Goal: Task Accomplishment & Management: Complete application form

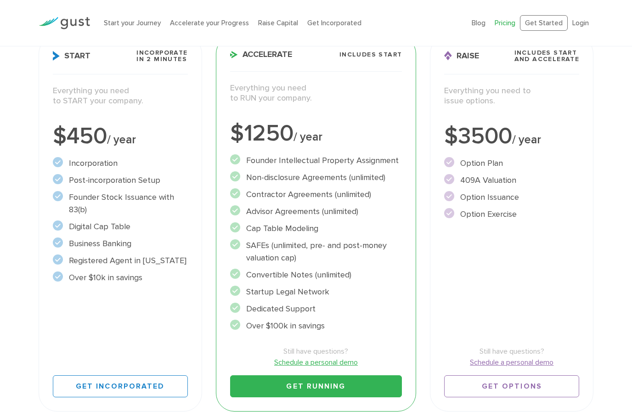
scroll to position [152, 0]
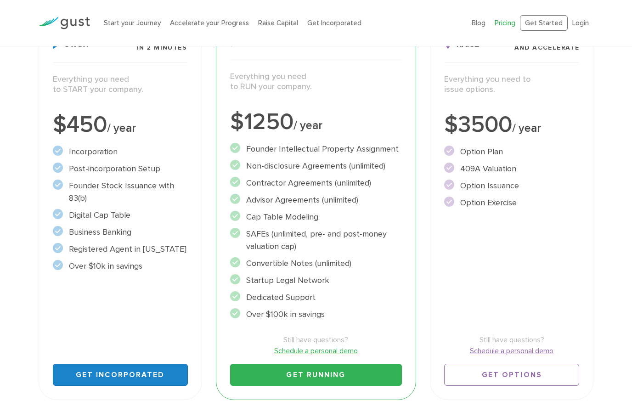
click at [140, 374] on link "Get Incorporated" at bounding box center [120, 375] width 135 height 22
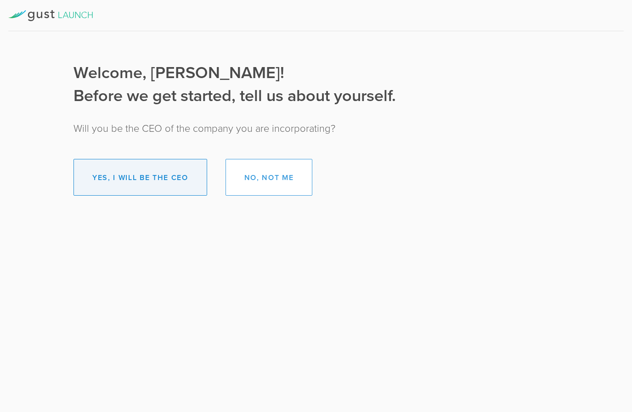
click at [167, 180] on button "Yes, I will be the CEO" at bounding box center [140, 177] width 134 height 37
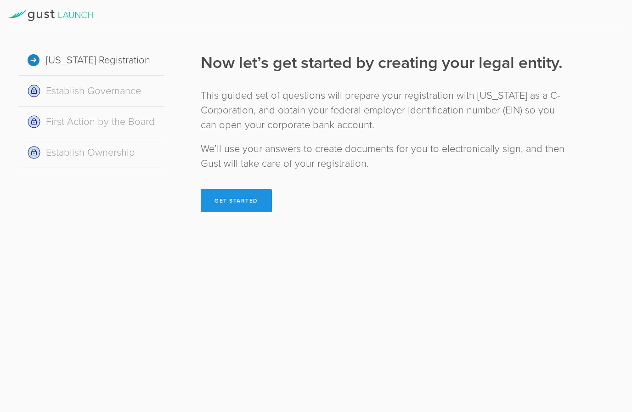
click at [232, 200] on button "Get Started" at bounding box center [236, 200] width 71 height 23
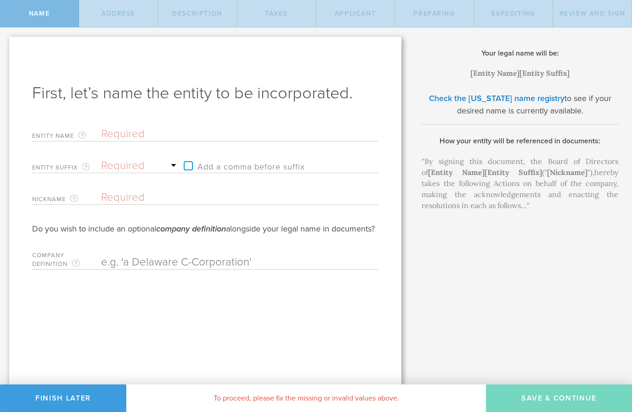
click at [155, 129] on input "text" at bounding box center [223, 134] width 245 height 14
type input "H"
type input "He"
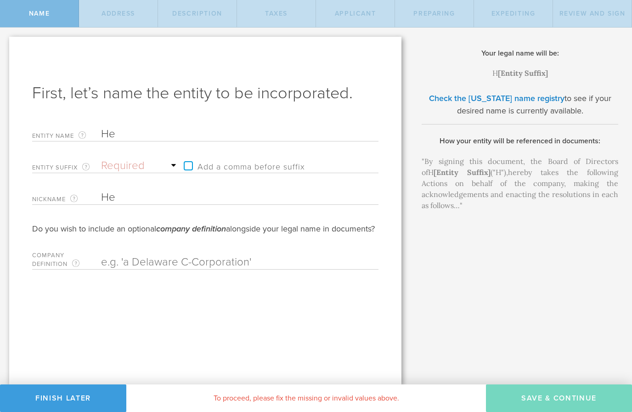
type input "Hea"
type input "Heal"
type input "Healt"
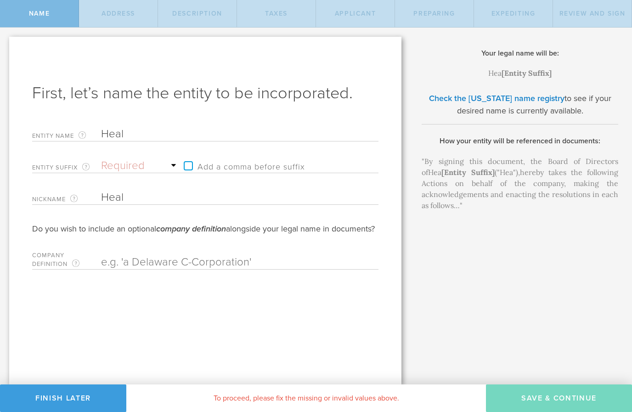
type input "Healt"
type input "Health"
type input "HealthH"
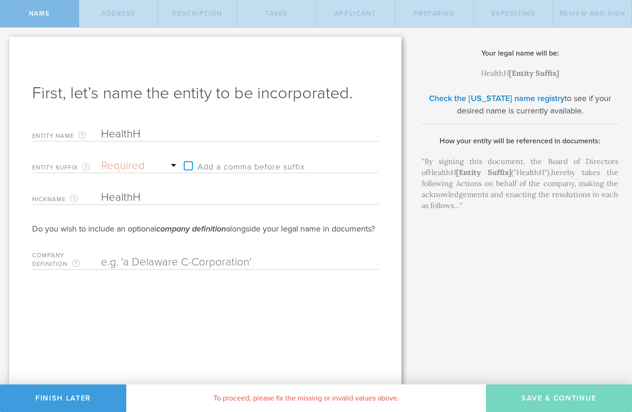
type input "HealthHi"
type input "HealthHiv"
type input "HealthHive"
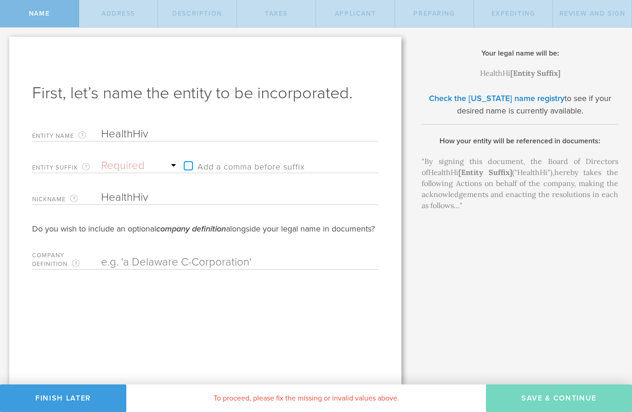
type input "HealthHive"
type input "HealthHive L"
type input "HealthHive La"
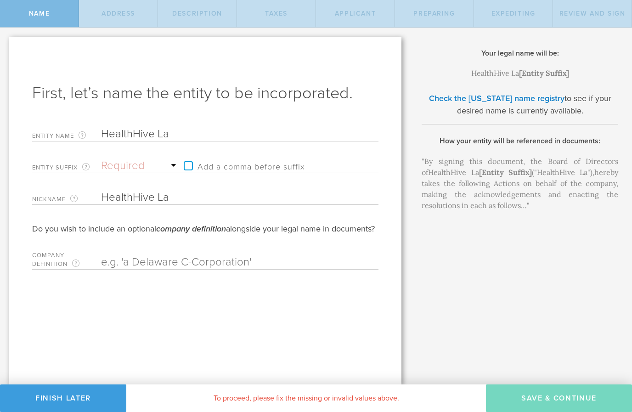
type input "HealthHive Lab"
type input "HealthHive Labs"
type input "HealthHive Labs,"
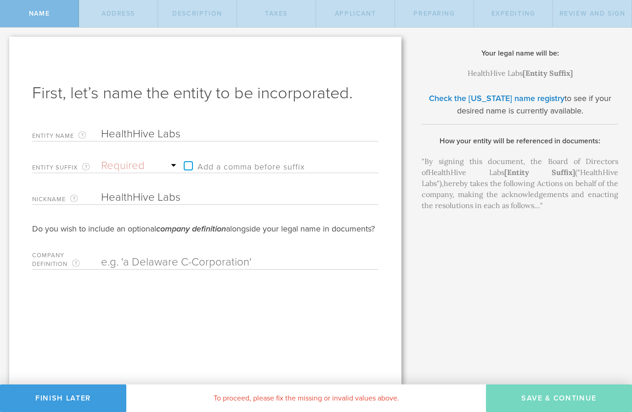
type input "HealthHive Labs,"
type input "HealthHive Labs,I"
type input "HealthHive Labs,In"
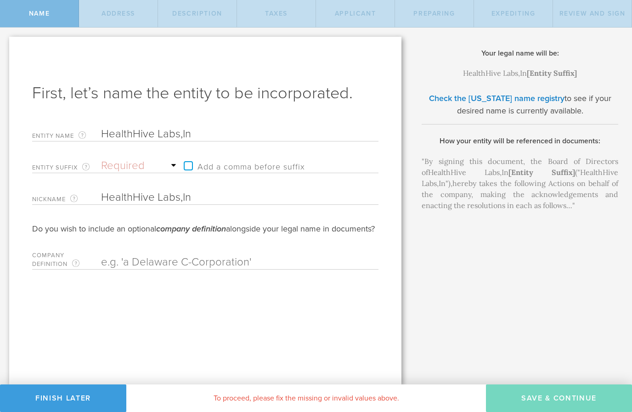
type input "HealthHive Labs,Inc"
click at [148, 167] on select "Required Association Club Co. Company Corp. Corporation Foundation Fund Inc. In…" at bounding box center [140, 166] width 78 height 14
select select "inc."
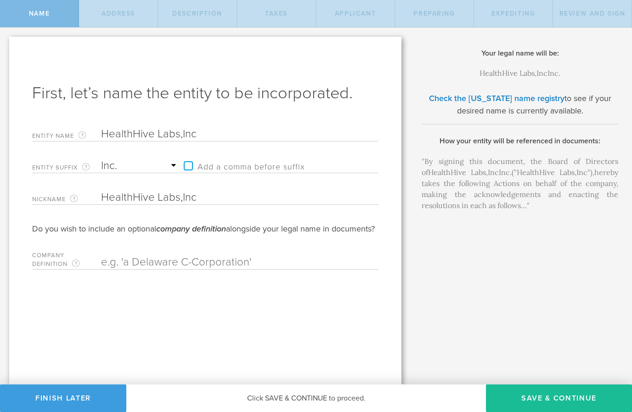
click at [220, 132] on input "HealthHive Labs,Inc" at bounding box center [223, 134] width 245 height 14
type input "HealthHive Labs,In"
type input "HealthHive Labs,I"
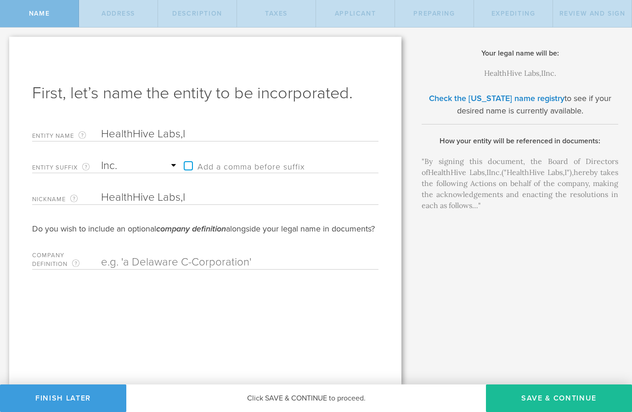
type input "HealthHive Labs,"
type input "HealthHive Labs"
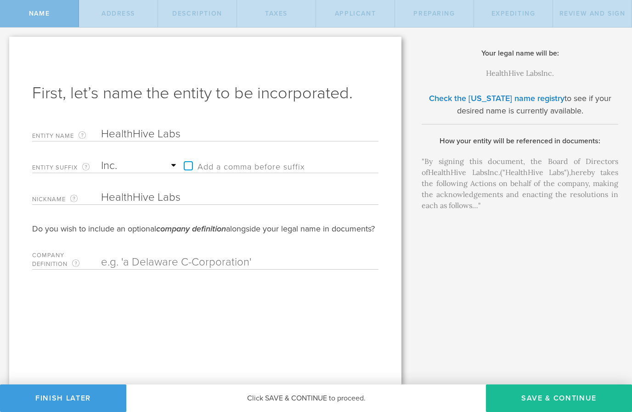
click at [318, 306] on div "First, let’s name the entity to be incorporated. Entity Name The name of your D…" at bounding box center [205, 211] width 392 height 348
click at [199, 163] on label "Add a comma before suffix" at bounding box center [242, 166] width 126 height 14
click at [199, 163] on input "Add a comma before suffix" at bounding box center [242, 161] width 126 height 14
checkbox input "true"
click at [300, 247] on form "Entity Name The name of your Delaware C-Corporation, excluding the suffix. If y…" at bounding box center [205, 196] width 346 height 147
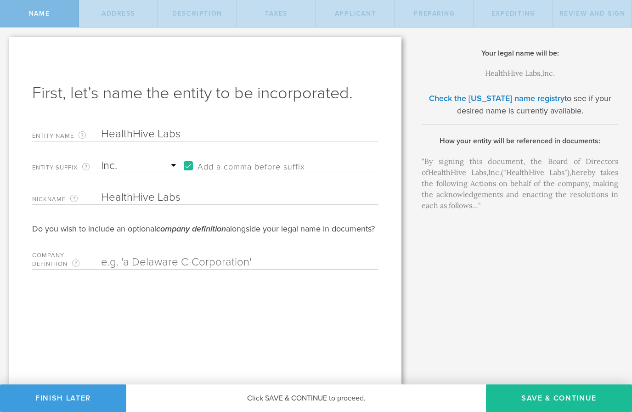
click at [230, 269] on input "text" at bounding box center [223, 262] width 245 height 14
click at [77, 269] on label "Company Definition An optional phrase combined with the company name to add con…" at bounding box center [66, 261] width 69 height 17
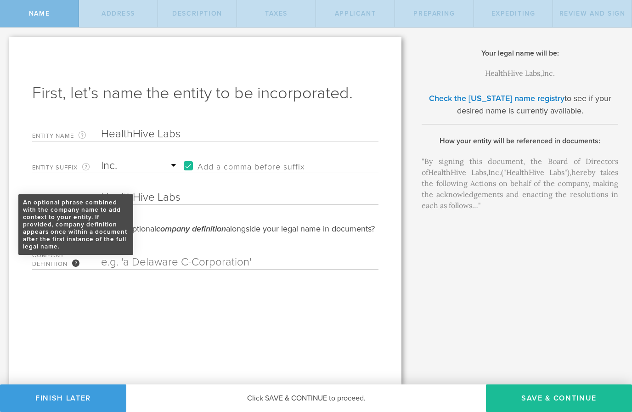
click at [79, 267] on div "An optional phrase combined with the company name to add context to your entity…" at bounding box center [75, 262] width 7 height 7
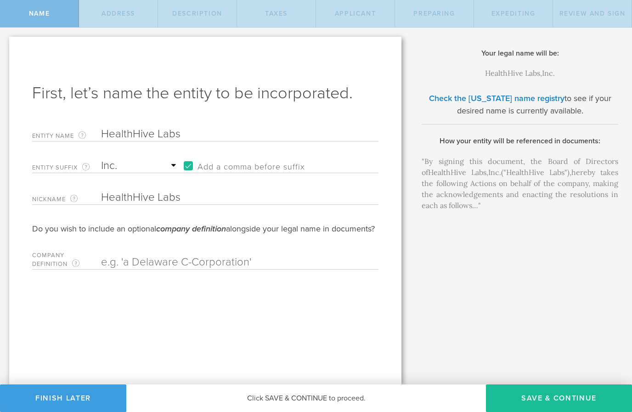
click at [187, 269] on input "text" at bounding box center [223, 262] width 245 height 14
click at [564, 398] on button "Save & Continue" at bounding box center [559, 398] width 146 height 28
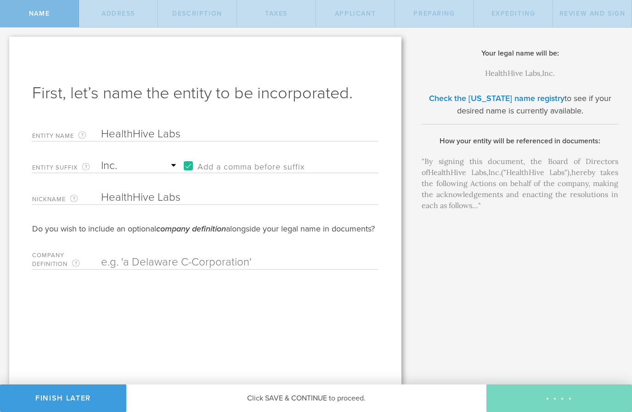
checkbox input "true"
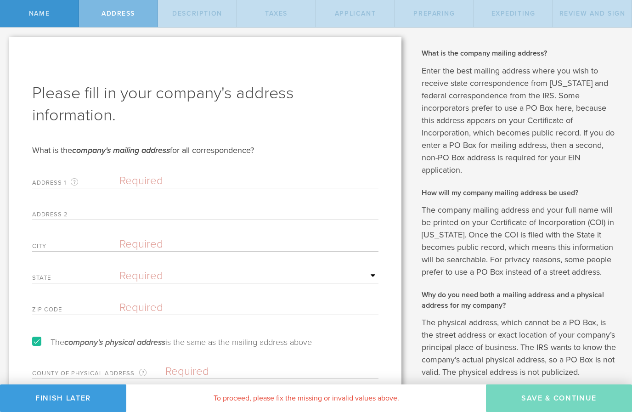
click at [170, 179] on input "text" at bounding box center [248, 181] width 259 height 14
type input "5816 Adair cv"
click at [188, 215] on input "text" at bounding box center [248, 213] width 259 height 14
click at [200, 246] on input "text" at bounding box center [248, 244] width 259 height 14
type input "austin"
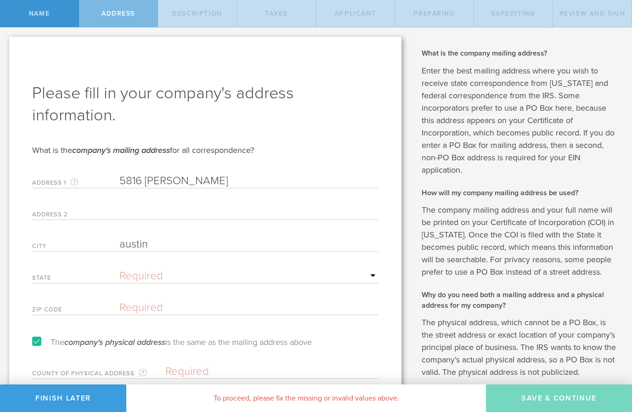
click at [196, 272] on select "Required Alabama Alaska Arizona Arkansas California Colorado Connecticut Delawa…" at bounding box center [248, 276] width 259 height 14
select select "TX"
click at [180, 303] on input "text" at bounding box center [248, 308] width 259 height 14
type input "27540"
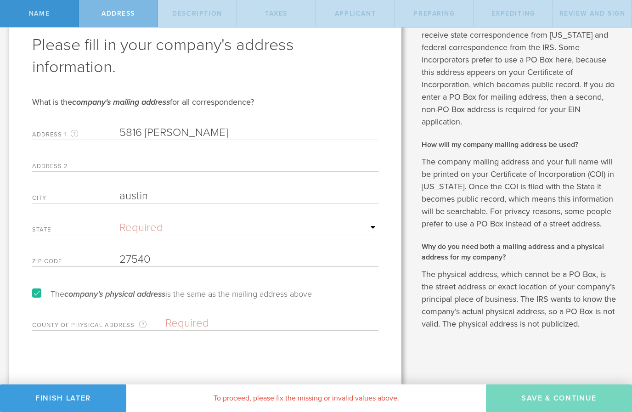
scroll to position [48, 0]
click at [203, 322] on input "text" at bounding box center [271, 324] width 213 height 14
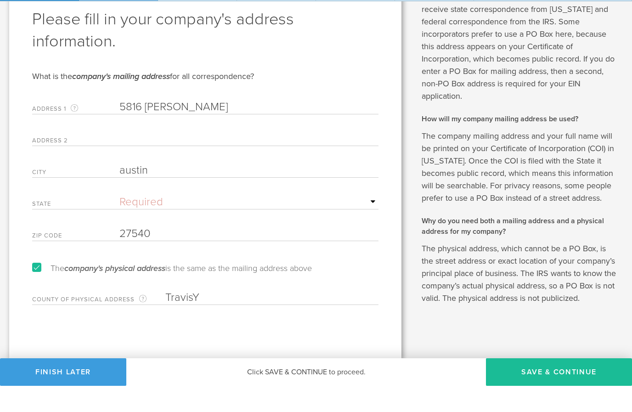
click at [246, 317] on input "TravisY" at bounding box center [271, 324] width 213 height 14
type input "Travis"
click at [556, 384] on button "Save & Continue" at bounding box center [559, 398] width 146 height 28
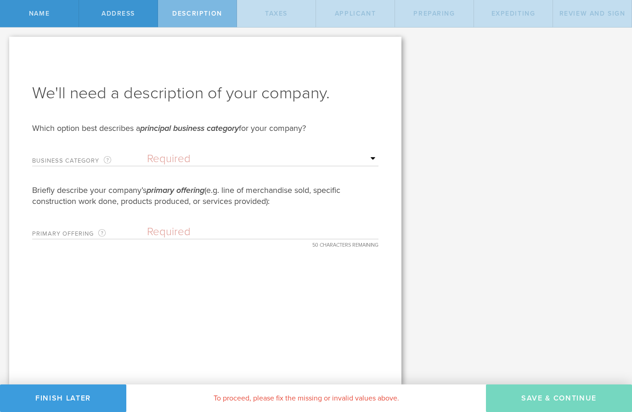
scroll to position [0, 0]
click at [357, 157] on select "Required Accommodation & food service Construction Finance & insurance Health c…" at bounding box center [262, 159] width 231 height 14
select select "other"
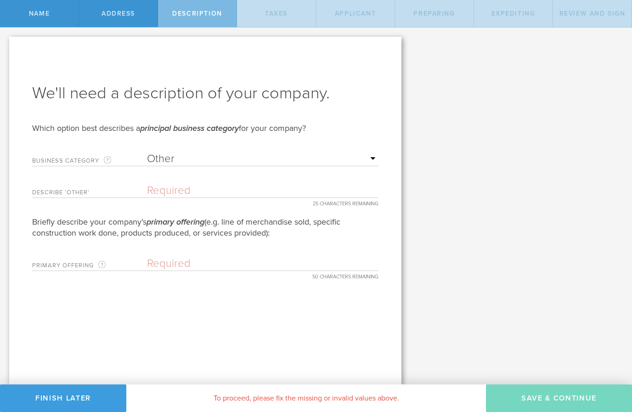
click at [204, 187] on input "text" at bounding box center [262, 191] width 231 height 14
click at [184, 191] on input "text" at bounding box center [262, 191] width 231 height 14
paste input "Information Technology →"
type input "Information Technology"
click at [201, 261] on input "text" at bounding box center [262, 264] width 231 height 14
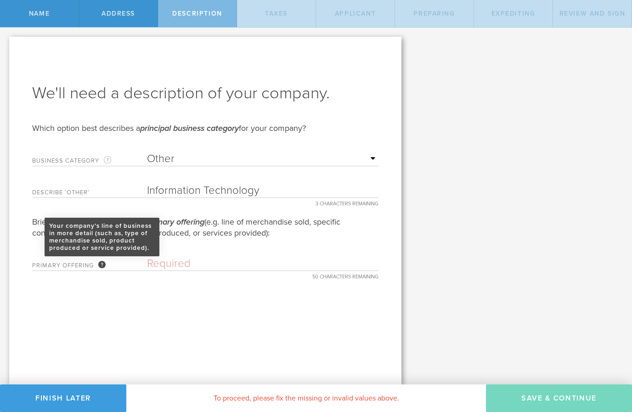
click at [102, 263] on div "Your company’s line of business in more detail (such as, type of merchandise so…" at bounding box center [101, 264] width 7 height 7
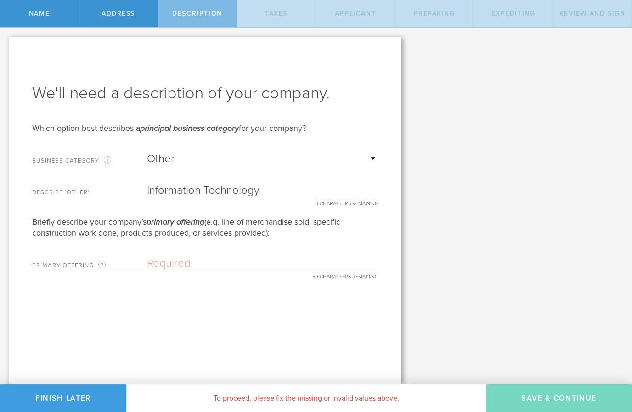
click at [193, 264] on input "text" at bounding box center [262, 264] width 231 height 14
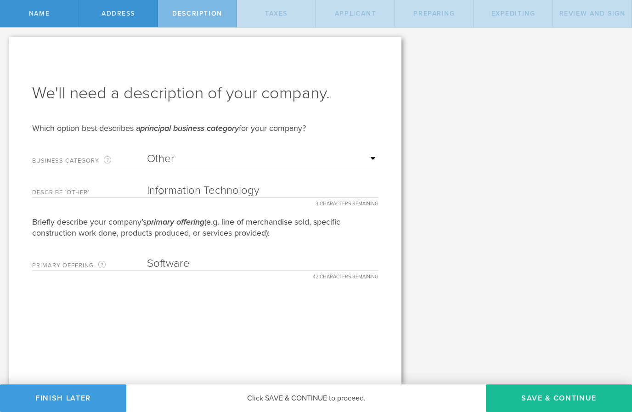
type input "Software"
click at [278, 313] on div "We'll need a description of your company. Which option best describes a princip…" at bounding box center [205, 211] width 392 height 348
click at [557, 394] on button "Save & Continue" at bounding box center [559, 398] width 146 height 28
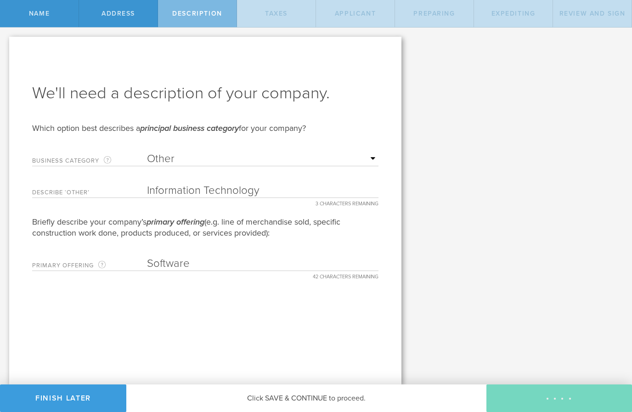
type input "0"
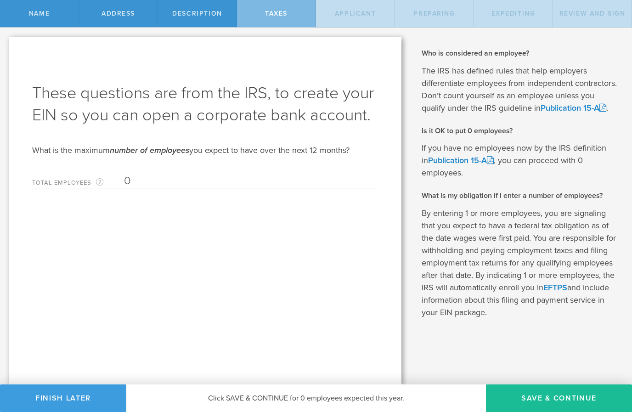
click at [152, 180] on input "0" at bounding box center [249, 181] width 250 height 14
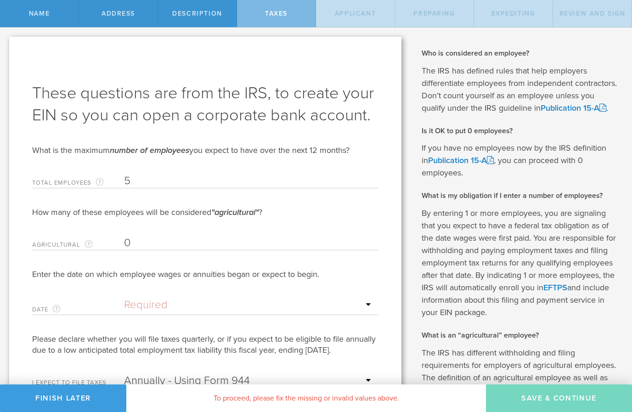
type input "5"
click at [131, 242] on input "0" at bounding box center [249, 243] width 250 height 14
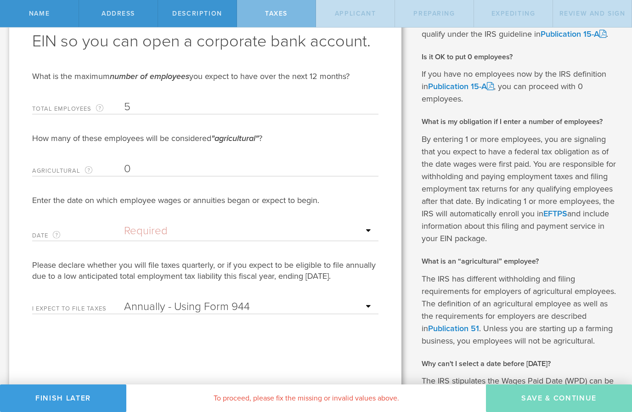
scroll to position [78, 0]
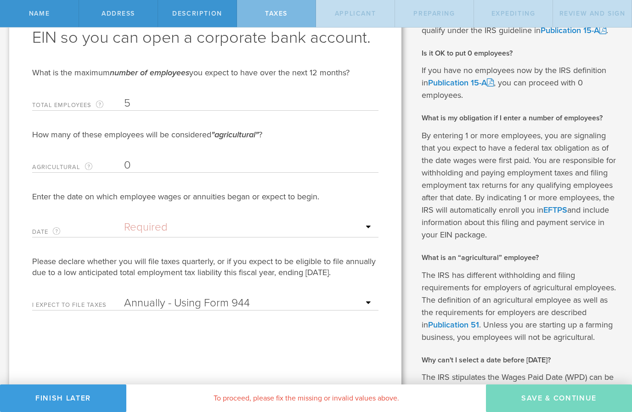
click at [263, 225] on input "text" at bounding box center [249, 227] width 250 height 14
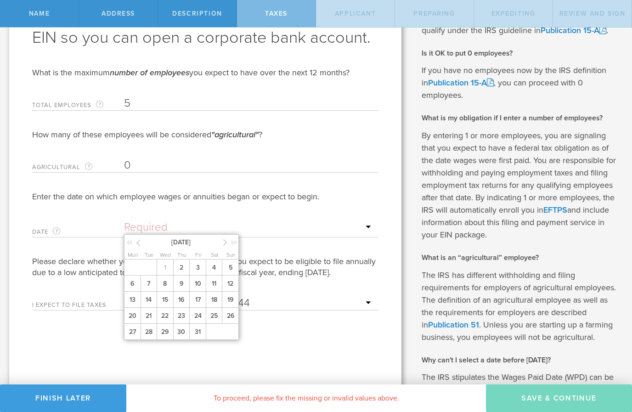
click at [225, 242] on icon at bounding box center [225, 241] width 4 height 11
click at [223, 238] on icon at bounding box center [225, 241] width 4 height 11
click at [226, 241] on icon at bounding box center [225, 241] width 4 height 11
click at [227, 241] on icon at bounding box center [225, 241] width 4 height 11
click at [226, 240] on icon at bounding box center [225, 241] width 4 height 11
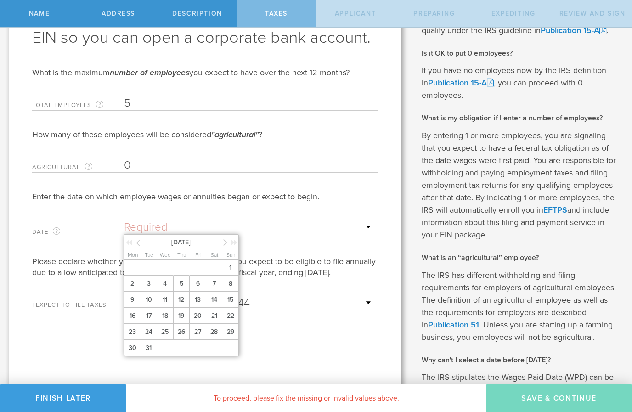
click at [232, 240] on icon at bounding box center [234, 242] width 6 height 6
click at [225, 238] on icon at bounding box center [225, 241] width 4 height 11
click at [146, 248] on div "April 2027" at bounding box center [181, 242] width 115 height 14
click at [146, 245] on span "April 2027" at bounding box center [181, 242] width 78 height 10
click at [145, 242] on span "April 2027" at bounding box center [181, 242] width 78 height 10
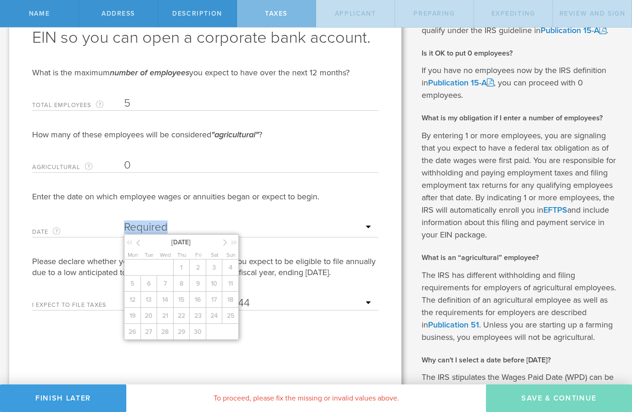
click at [295, 166] on input "0" at bounding box center [249, 165] width 250 height 14
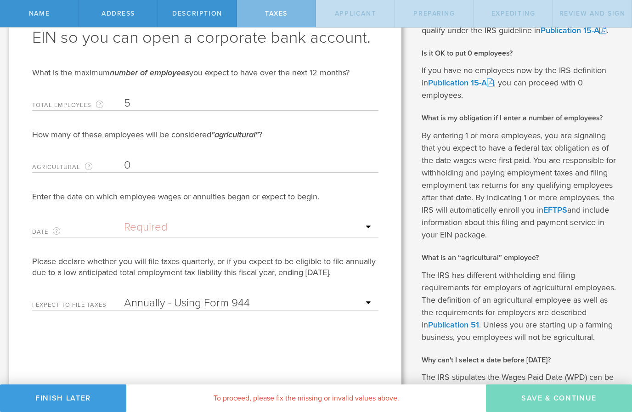
click at [157, 233] on input "text" at bounding box center [249, 227] width 250 height 14
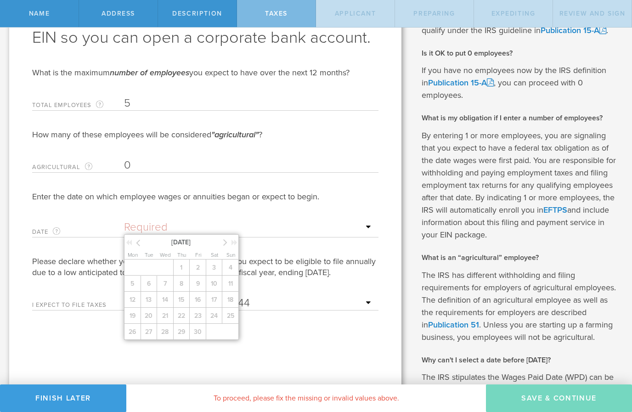
click at [180, 247] on div "April 2027" at bounding box center [181, 242] width 115 height 14
click at [189, 239] on span "April 2027" at bounding box center [181, 242] width 78 height 10
click at [147, 243] on span "April 2027" at bounding box center [181, 242] width 78 height 10
click at [139, 238] on icon at bounding box center [138, 242] width 4 height 11
click at [226, 243] on icon at bounding box center [225, 241] width 4 height 11
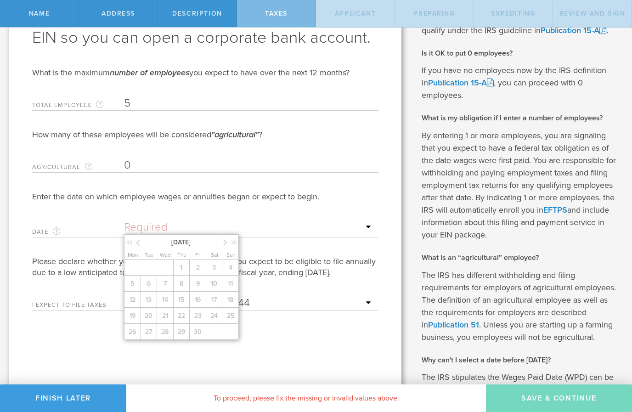
click at [148, 244] on span "April 2027" at bounding box center [181, 242] width 78 height 10
click at [140, 234] on input "text" at bounding box center [249, 228] width 250 height 14
click at [139, 245] on icon at bounding box center [138, 242] width 4 height 11
click at [95, 226] on div "Date The date that wages were or will be first paid to employees. If you’re sta…" at bounding box center [205, 227] width 346 height 22
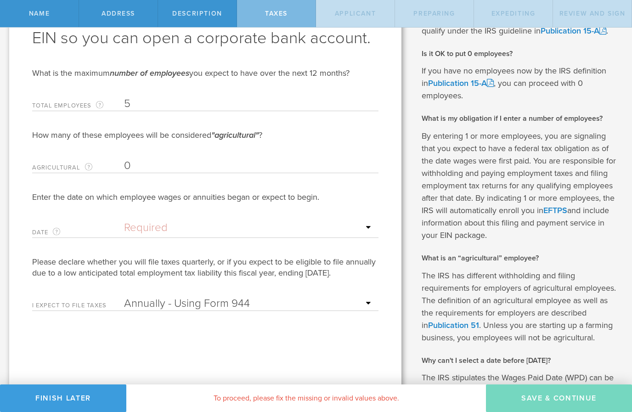
click at [106, 232] on label "Date The date that wages were or will be first paid to employees. If you’re sta…" at bounding box center [78, 232] width 92 height 11
click at [96, 225] on div "Date The date that wages were or will be first paid to employees. If you’re sta…" at bounding box center [205, 227] width 346 height 22
click at [140, 227] on input "text" at bounding box center [249, 228] width 250 height 14
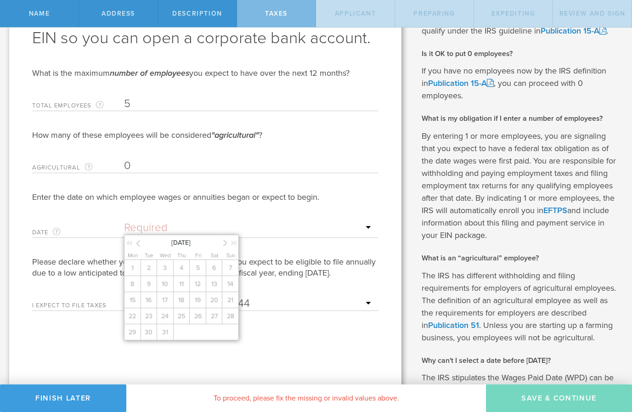
click at [139, 242] on icon at bounding box center [138, 242] width 4 height 11
click at [139, 246] on icon at bounding box center [138, 242] width 4 height 11
click at [137, 242] on icon at bounding box center [138, 242] width 4 height 11
click at [138, 244] on icon at bounding box center [138, 242] width 4 height 11
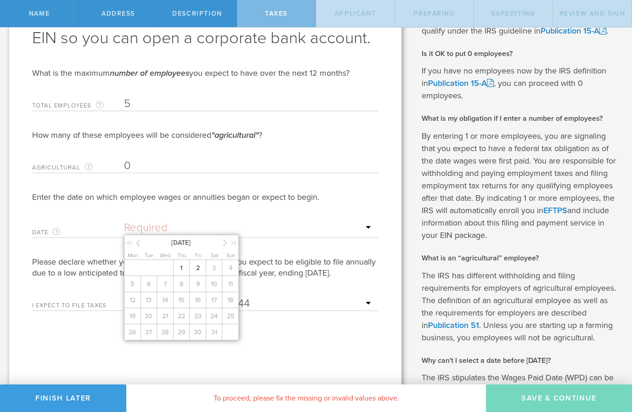
click at [140, 241] on icon at bounding box center [138, 242] width 4 height 11
click at [137, 242] on icon at bounding box center [138, 242] width 4 height 11
click at [139, 245] on icon at bounding box center [138, 242] width 4 height 11
click at [139, 244] on icon at bounding box center [138, 242] width 4 height 11
click at [139, 243] on icon at bounding box center [138, 242] width 4 height 11
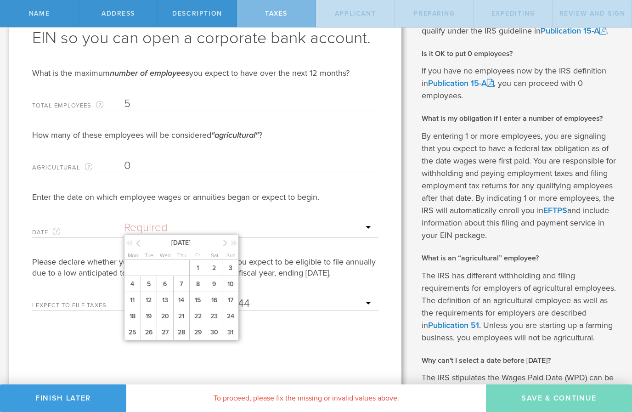
click at [138, 242] on icon at bounding box center [138, 242] width 4 height 11
click at [161, 275] on span "1" at bounding box center [165, 268] width 17 height 16
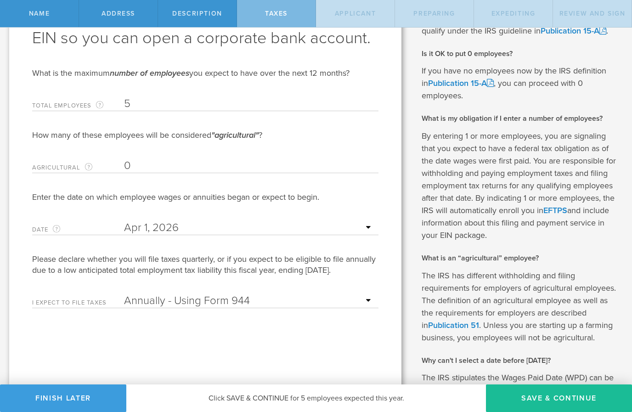
click at [364, 302] on select "Annually - Using Form 944 Quarterly - Using Form 941" at bounding box center [249, 301] width 250 height 14
click at [557, 403] on button "Save & Continue" at bounding box center [559, 398] width 146 height 28
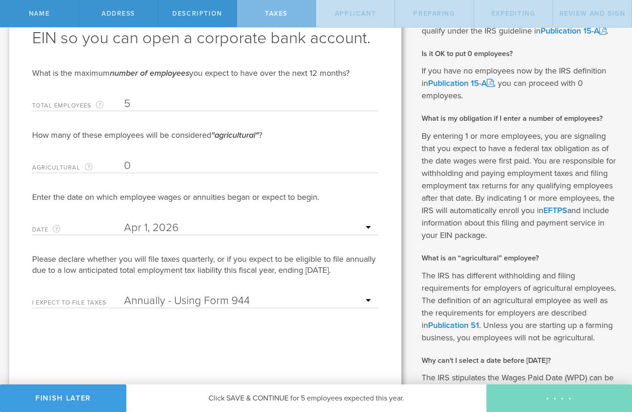
type input "CEO"
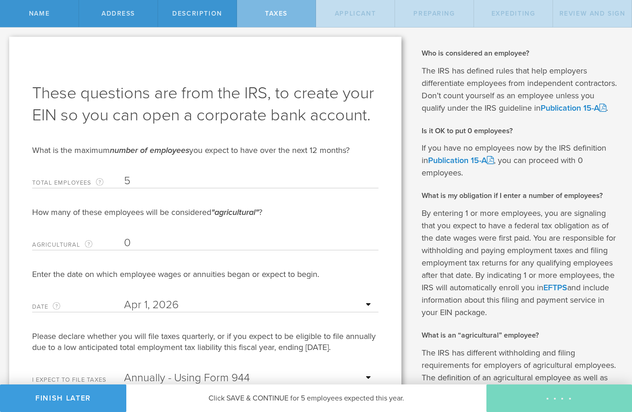
select select "US"
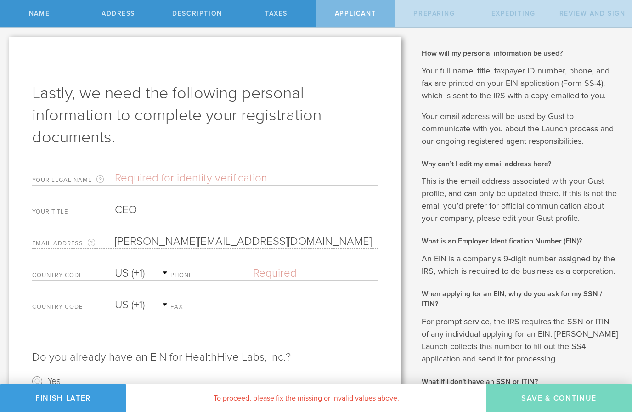
click at [218, 166] on form "Lastly, we need the following personal information to complete your registratio…" at bounding box center [205, 242] width 346 height 321
click at [218, 173] on input "text" at bounding box center [247, 178] width 264 height 14
type input "Pamela Christine Sherry"
click at [214, 274] on label "Phone" at bounding box center [211, 276] width 83 height 8
click at [217, 278] on label "Phone" at bounding box center [211, 276] width 83 height 8
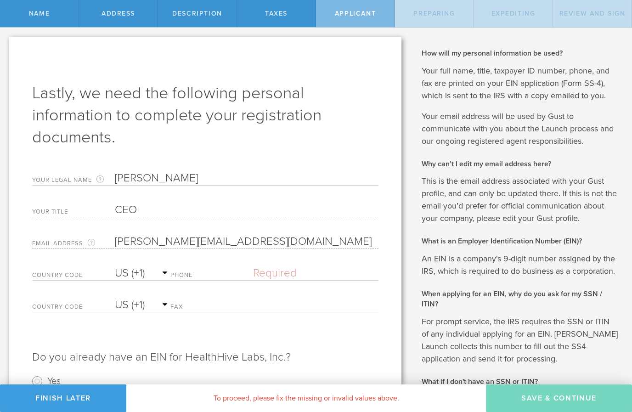
click at [207, 270] on div "Phone Please enter a valid phone number." at bounding box center [274, 271] width 208 height 19
click at [292, 279] on input "text" at bounding box center [315, 273] width 125 height 14
type input "(919) 624-8414"
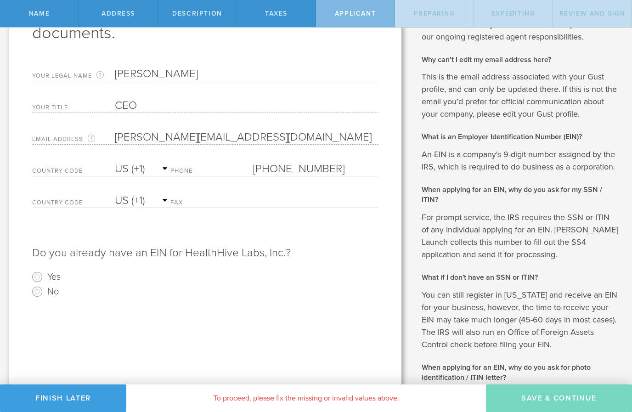
scroll to position [106, 0]
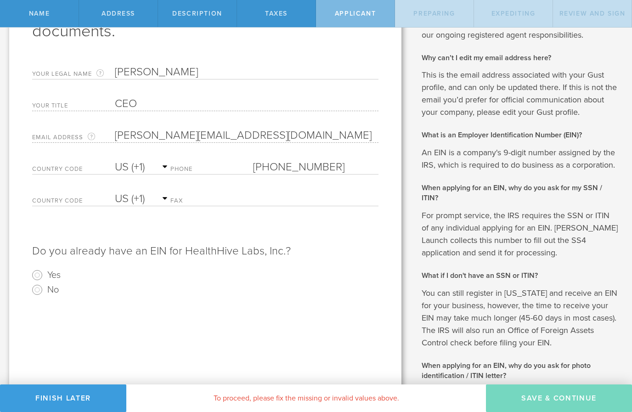
click at [39, 292] on input "No" at bounding box center [37, 289] width 15 height 15
radio input "true"
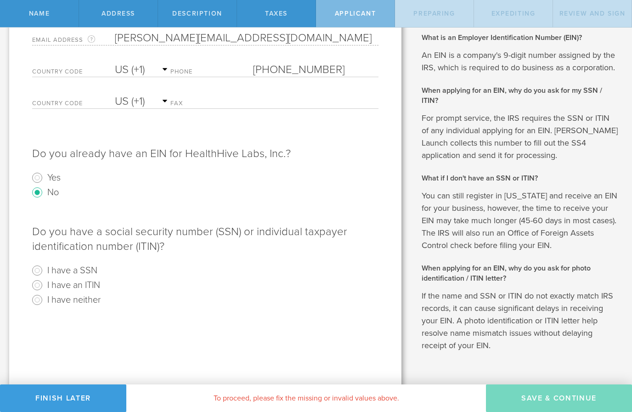
scroll to position [208, 0]
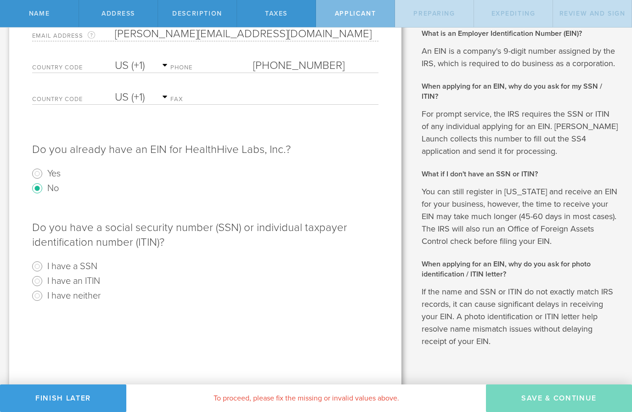
click at [73, 266] on label "I have a SSN" at bounding box center [72, 265] width 50 height 13
click at [45, 266] on input "I have a SSN" at bounding box center [37, 266] width 15 height 15
radio input "true"
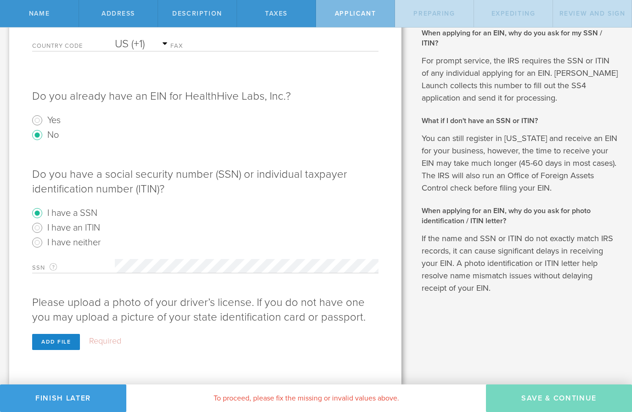
scroll to position [261, 0]
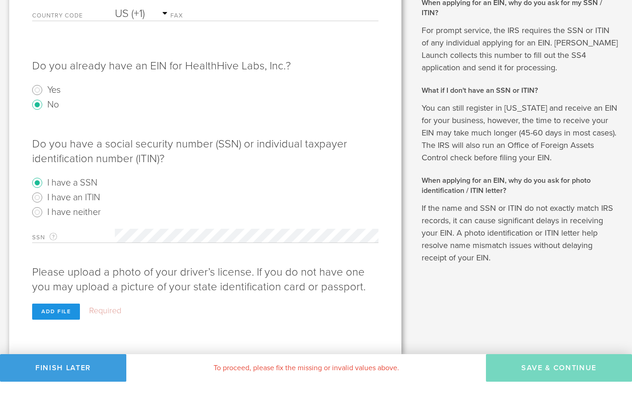
click at [59, 334] on div "Add file" at bounding box center [56, 342] width 48 height 16
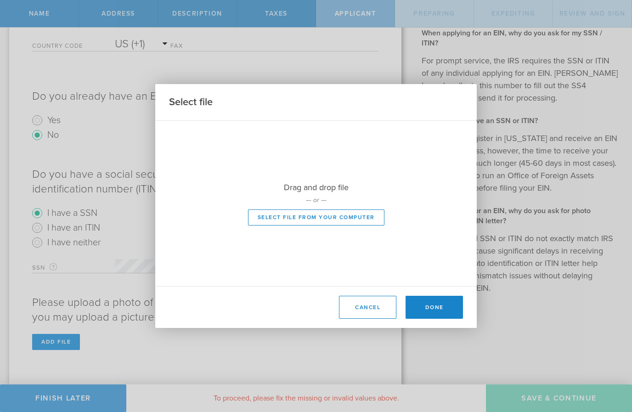
scroll to position [245, 0]
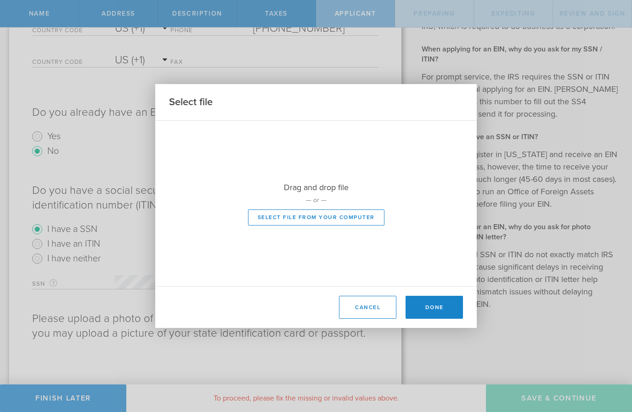
click at [350, 213] on button "Select file from your computer" at bounding box center [316, 217] width 136 height 16
click at [328, 219] on button "Select file from your computer" at bounding box center [316, 217] width 136 height 16
type input "C:\fakepath\FullSizeRender.jpeg"
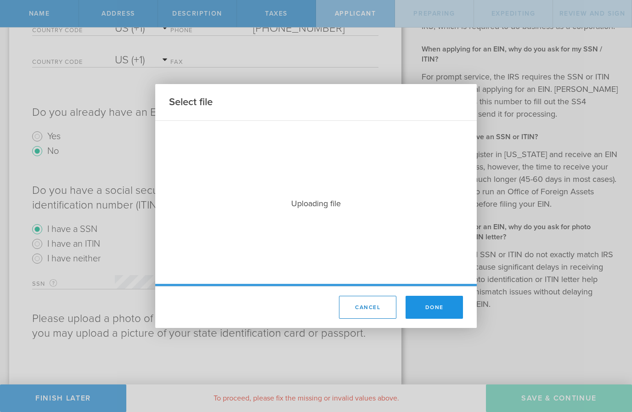
click at [438, 308] on button "Done" at bounding box center [433, 307] width 57 height 23
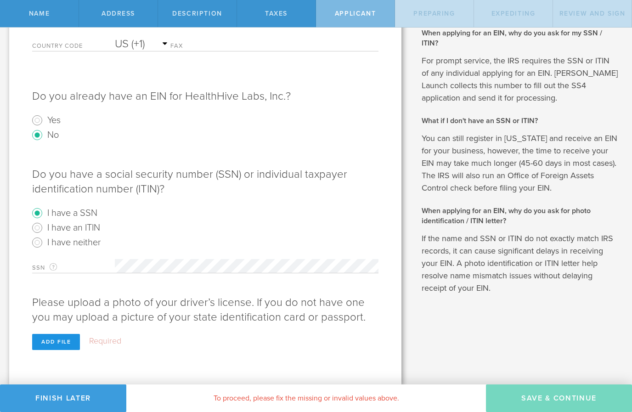
click at [65, 343] on div "Add file" at bounding box center [56, 342] width 48 height 16
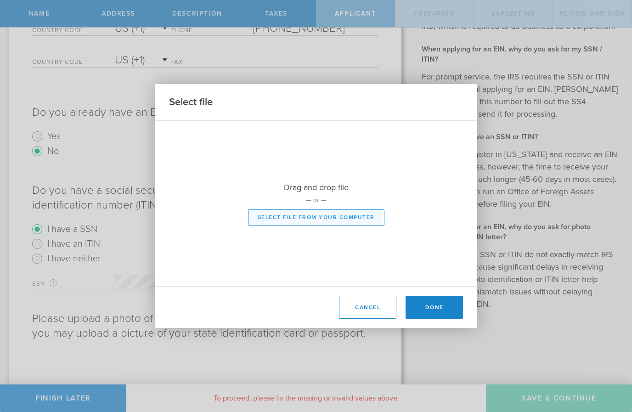
click at [375, 217] on button "Select file from your computer" at bounding box center [316, 217] width 136 height 16
type input "C:\fakepath\FullSizeRender.jpeg"
click at [443, 304] on button "Done" at bounding box center [433, 307] width 57 height 23
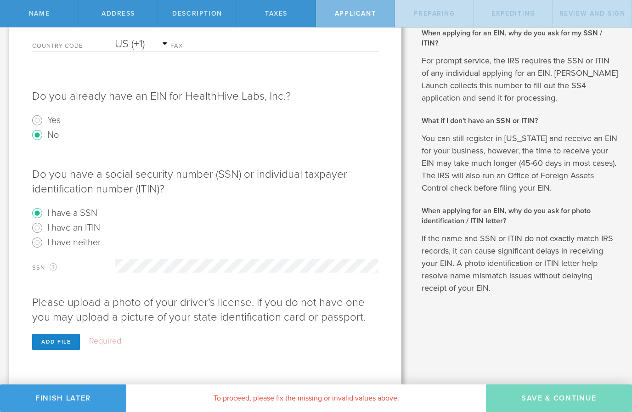
scroll to position [261, 0]
click at [62, 344] on div "Add file" at bounding box center [56, 342] width 48 height 16
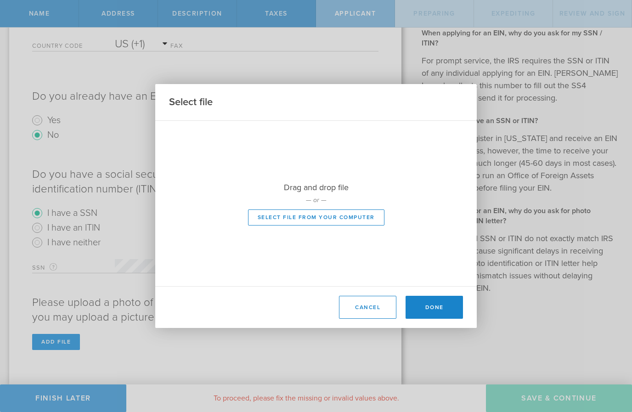
scroll to position [245, 0]
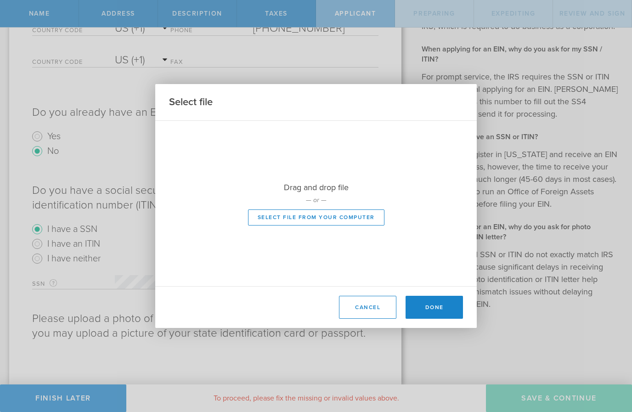
click at [363, 213] on button "Select file from your computer" at bounding box center [316, 217] width 136 height 16
type input "C:\fakepath\FullSizeRender.jpeg"
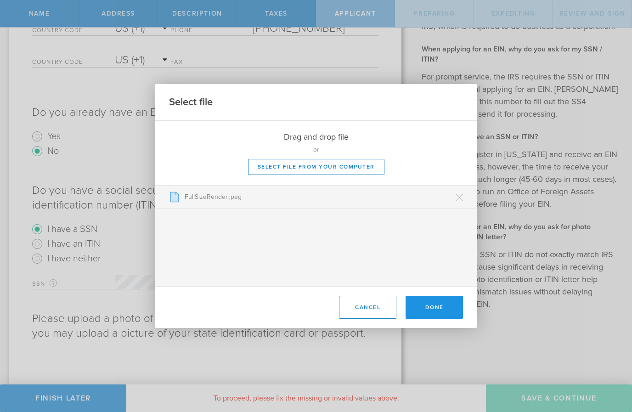
click at [448, 302] on button "Done" at bounding box center [433, 307] width 57 height 23
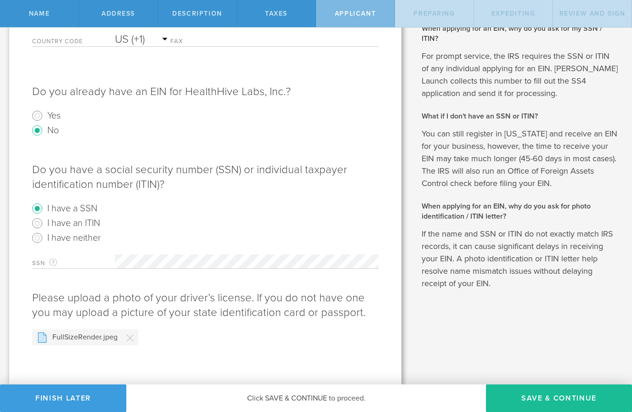
scroll to position [265, 0]
click at [566, 402] on button "Save & Continue" at bounding box center [559, 398] width 146 height 28
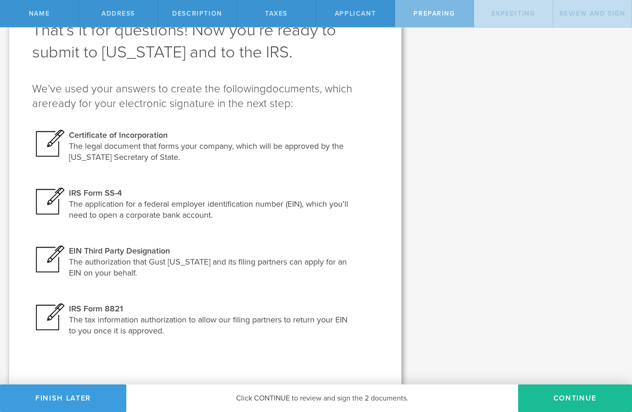
scroll to position [63, 0]
click at [585, 396] on button "Continue" at bounding box center [575, 398] width 114 height 28
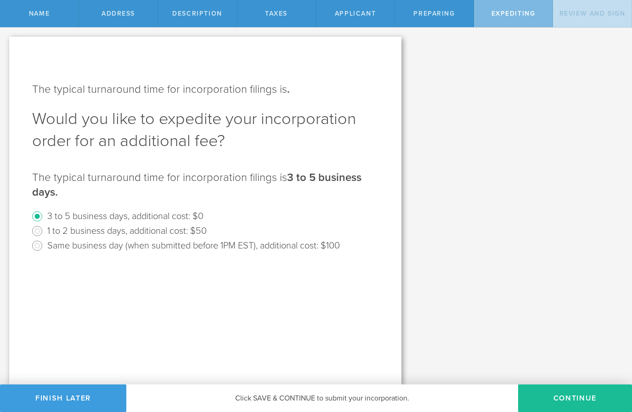
scroll to position [0, 0]
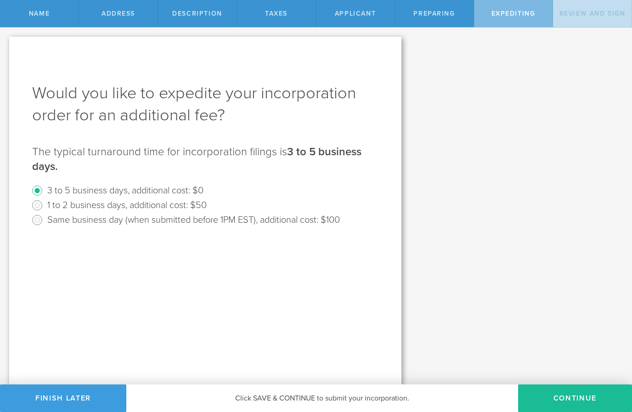
click at [39, 208] on input "1 to 2 business days, additional cost: $50" at bounding box center [37, 205] width 15 height 15
radio input "true"
radio input "false"
click at [571, 393] on button "Continue" at bounding box center [575, 398] width 114 height 28
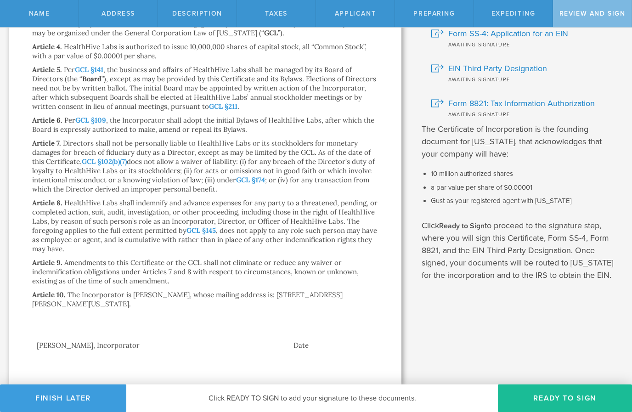
scroll to position [120, 0]
click at [572, 399] on button "Ready to Sign" at bounding box center [565, 398] width 134 height 28
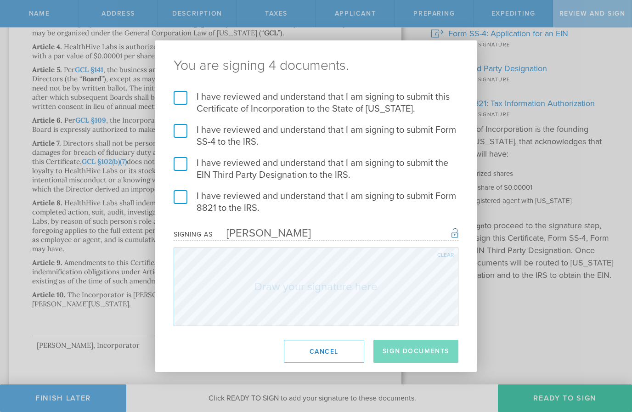
click at [189, 94] on label "I have reviewed and understand that I am signing to submit this Certificate of …" at bounding box center [316, 103] width 285 height 24
click at [0, 0] on input "I have reviewed and understand that I am signing to submit this Certificate of …" at bounding box center [0, 0] width 0 height 0
click at [182, 130] on label "I have reviewed and understand that I am signing to submit Form SS-4 to the IRS." at bounding box center [316, 136] width 285 height 24
click at [0, 0] on input "I have reviewed and understand that I am signing to submit Form SS-4 to the IRS." at bounding box center [0, 0] width 0 height 0
click at [179, 172] on label "I have reviewed and understand that I am signing to submit the EIN Third Party …" at bounding box center [316, 169] width 285 height 24
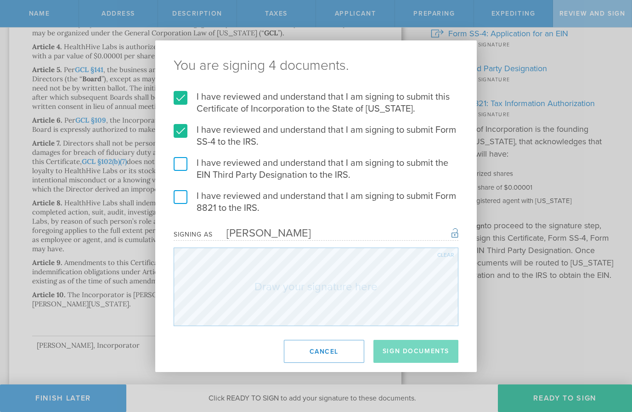
click at [0, 0] on input "I have reviewed and understand that I am signing to submit the EIN Third Party …" at bounding box center [0, 0] width 0 height 0
click at [187, 203] on label "I have reviewed and understand that I am signing to submit Form 8821 to the IRS." at bounding box center [316, 202] width 285 height 24
click at [0, 0] on input "I have reviewed and understand that I am signing to submit Form 8821 to the IRS." at bounding box center [0, 0] width 0 height 0
click at [445, 255] on div "Clear" at bounding box center [445, 255] width 17 height 6
click at [427, 354] on button "Sign Documents" at bounding box center [415, 351] width 85 height 23
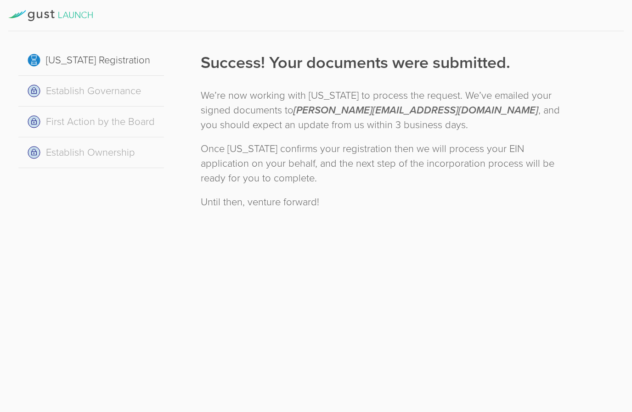
click at [442, 62] on h1 "Success! Your documents were submitted." at bounding box center [385, 62] width 369 height 23
click at [297, 257] on div "Delaware Registration Establish Governance First Action by the Board Establish …" at bounding box center [316, 206] width 632 height 412
click at [118, 149] on div "Establish Ownership" at bounding box center [91, 152] width 146 height 31
click at [62, 25] on div at bounding box center [315, 15] width 615 height 31
click at [64, 15] on icon at bounding box center [50, 15] width 84 height 11
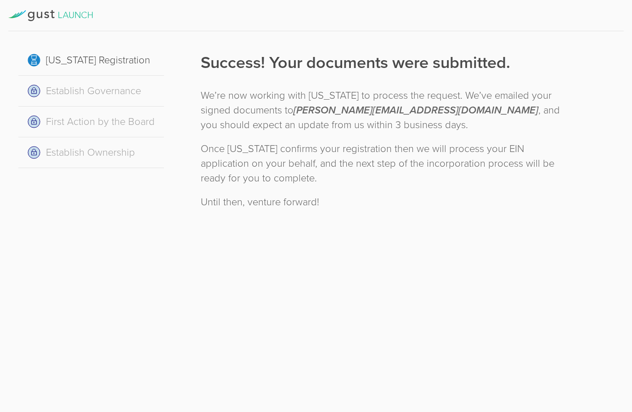
click at [45, 11] on icon at bounding box center [50, 15] width 84 height 11
click at [38, 17] on icon at bounding box center [40, 15] width 6 height 6
click at [62, 17] on icon at bounding box center [50, 15] width 84 height 11
click at [126, 298] on div "Delaware Registration Establish Governance First Action by the Board Establish …" at bounding box center [316, 206] width 632 height 412
click at [410, 303] on div "Delaware Registration Establish Governance First Action by the Board Establish …" at bounding box center [316, 206] width 632 height 412
